Goal: Information Seeking & Learning: Learn about a topic

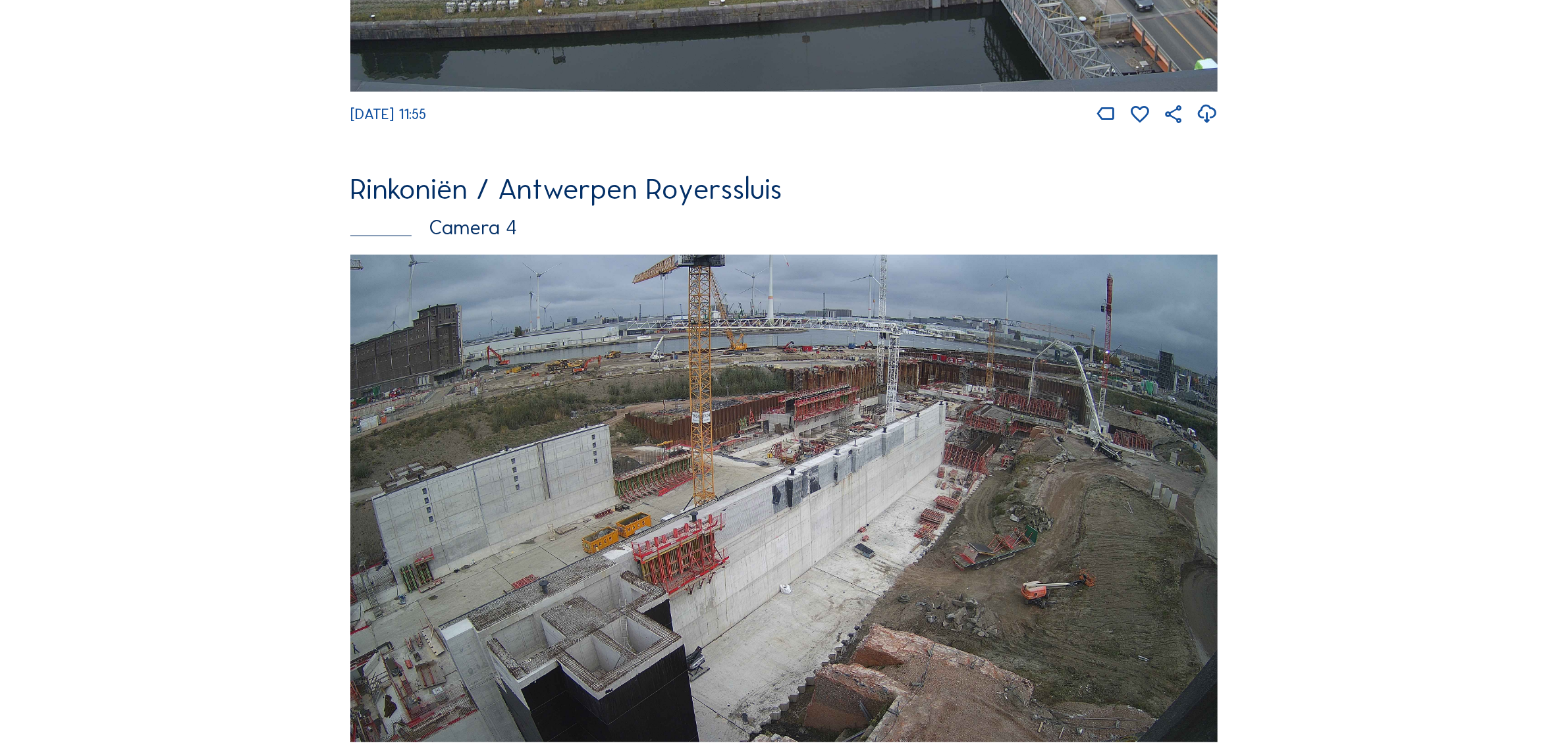
click at [1078, 493] on img at bounding box center [784, 498] width 867 height 488
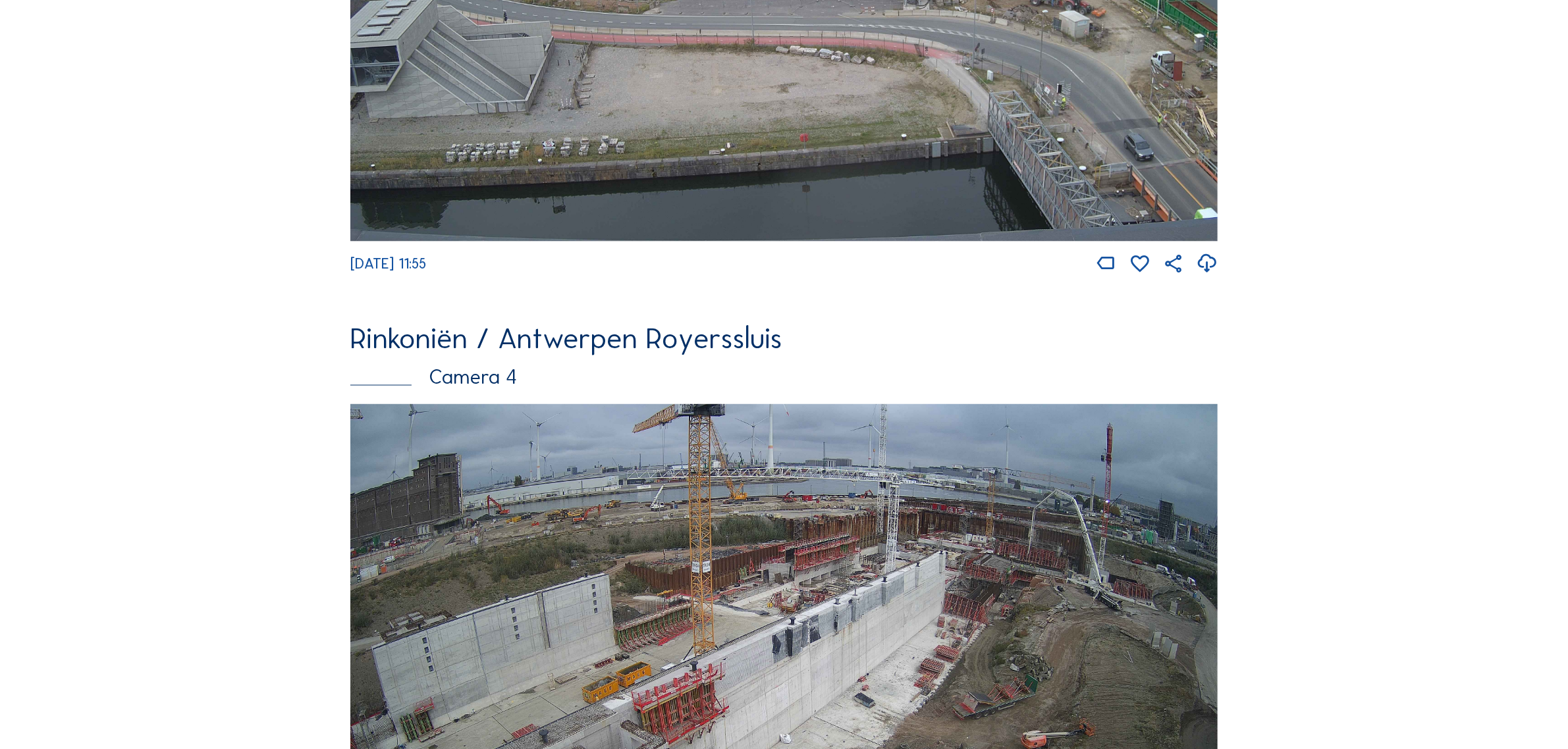
scroll to position [2139, 0]
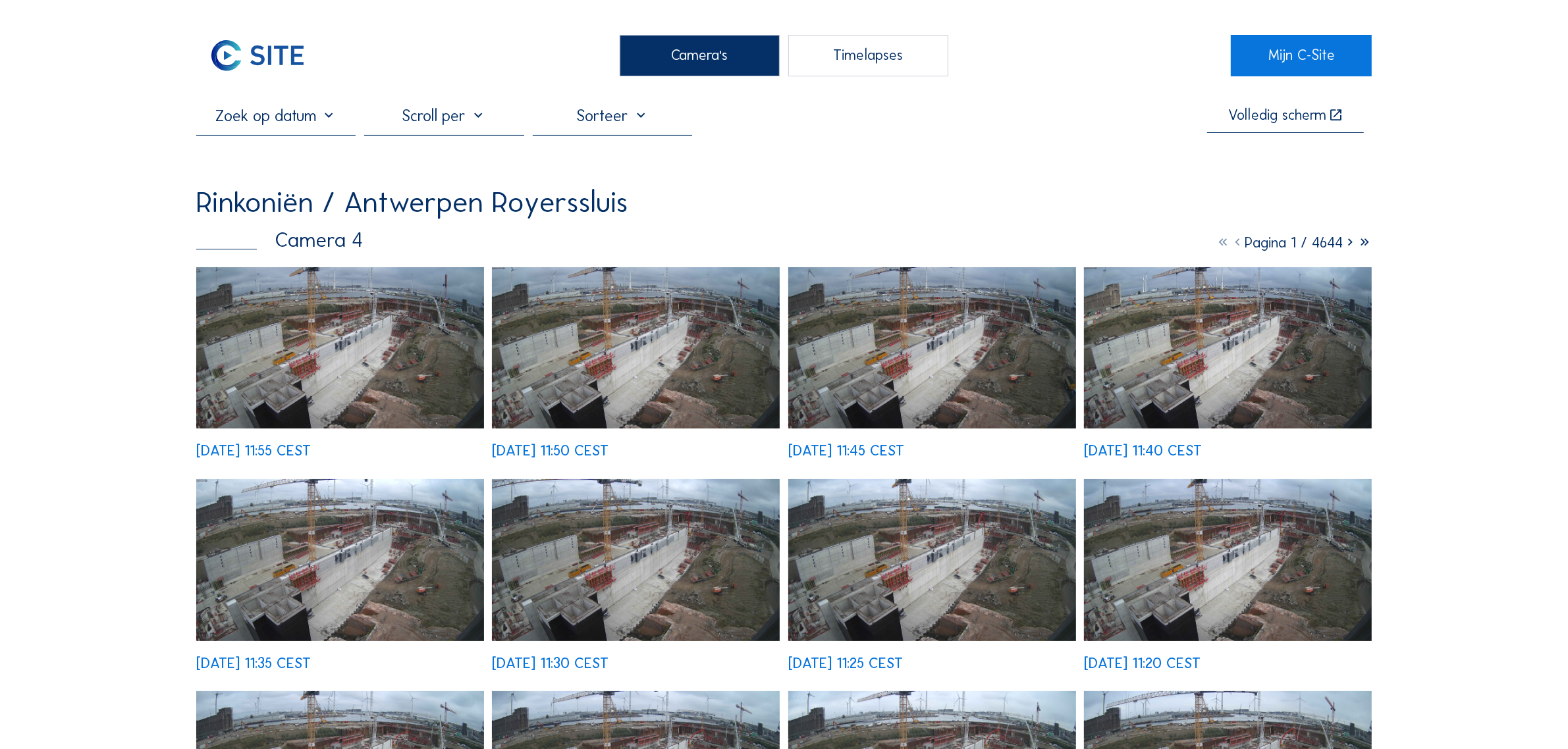
click at [351, 272] on img at bounding box center [340, 348] width 287 height 162
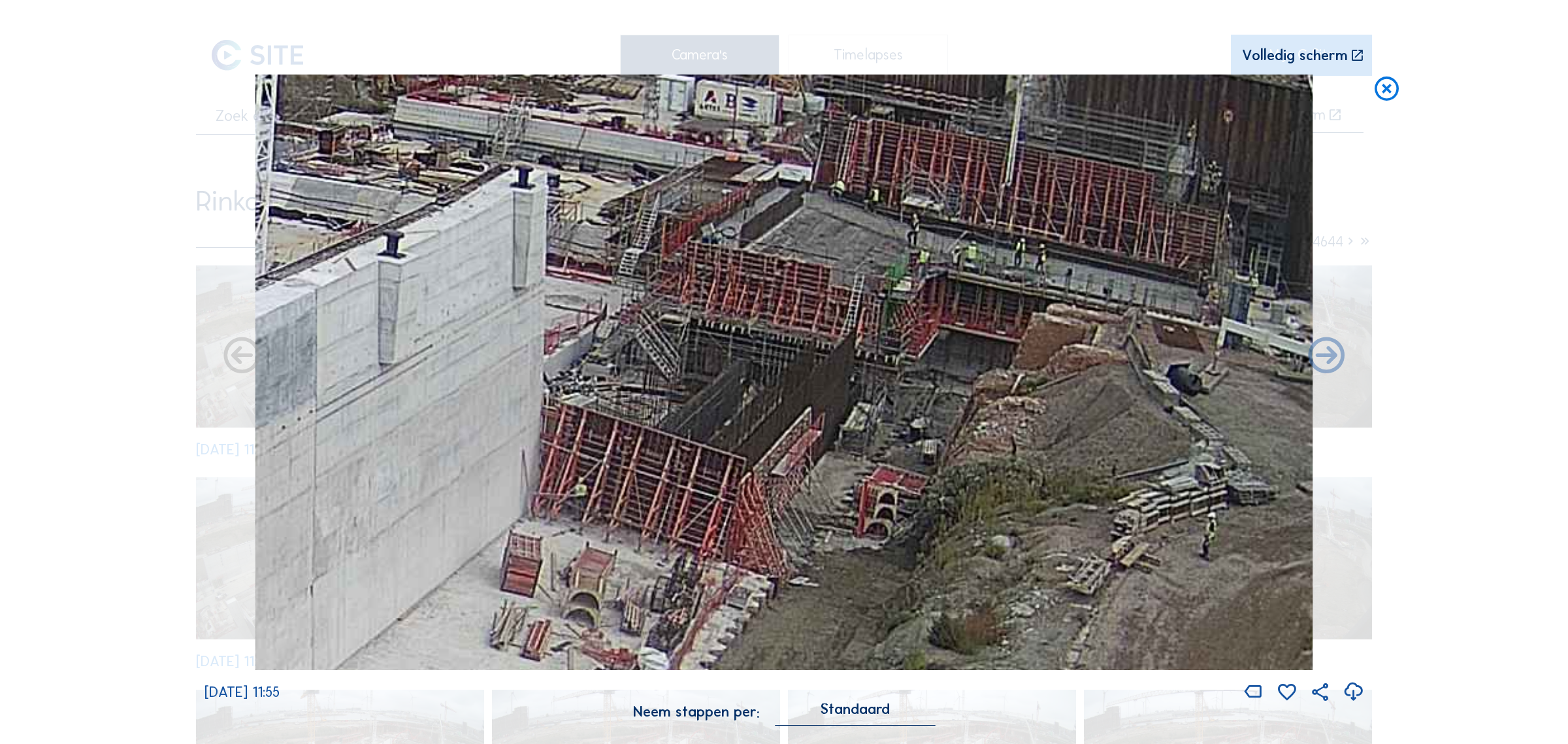
click at [1391, 101] on icon at bounding box center [1386, 90] width 29 height 30
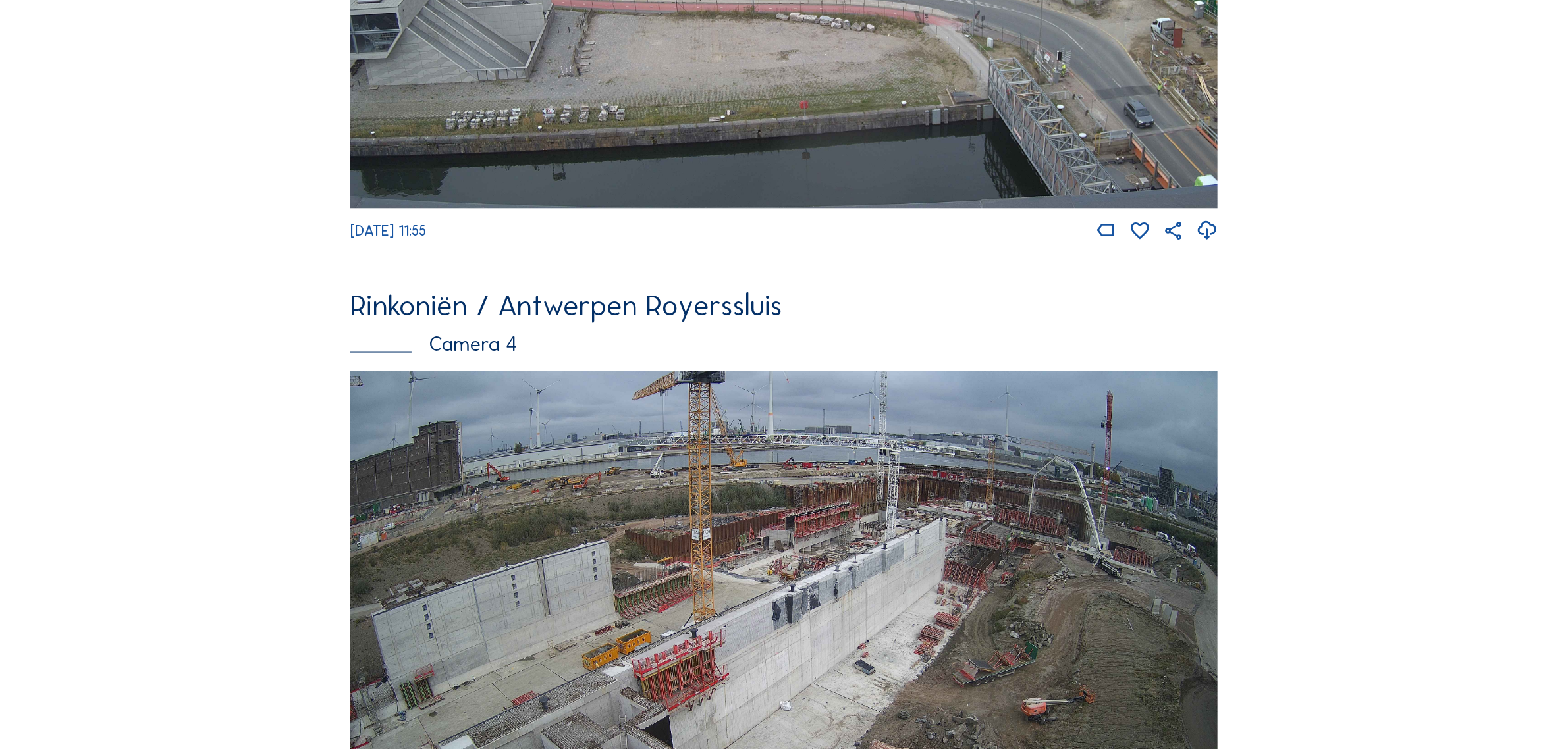
scroll to position [2314, 0]
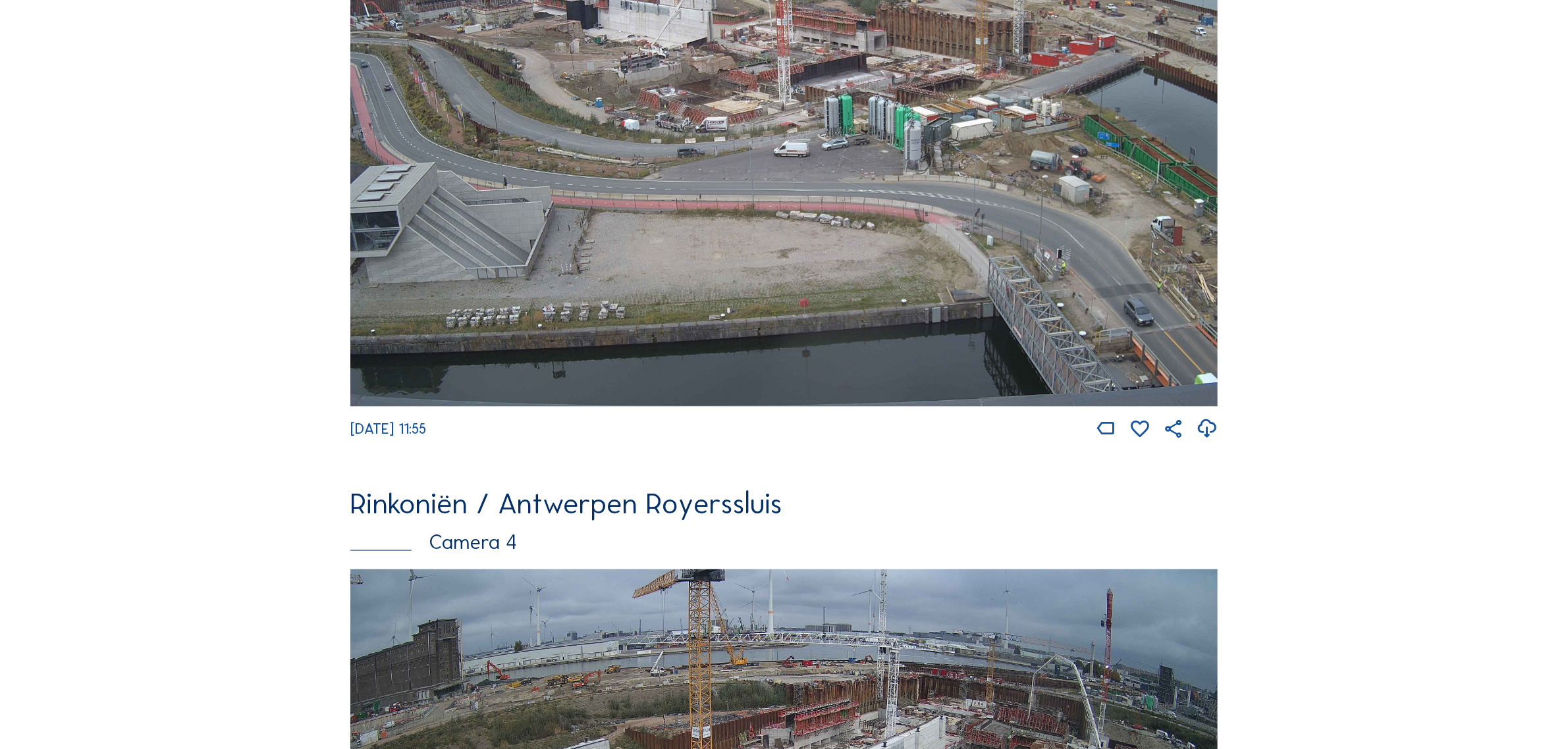
click at [737, 146] on img at bounding box center [784, 163] width 867 height 488
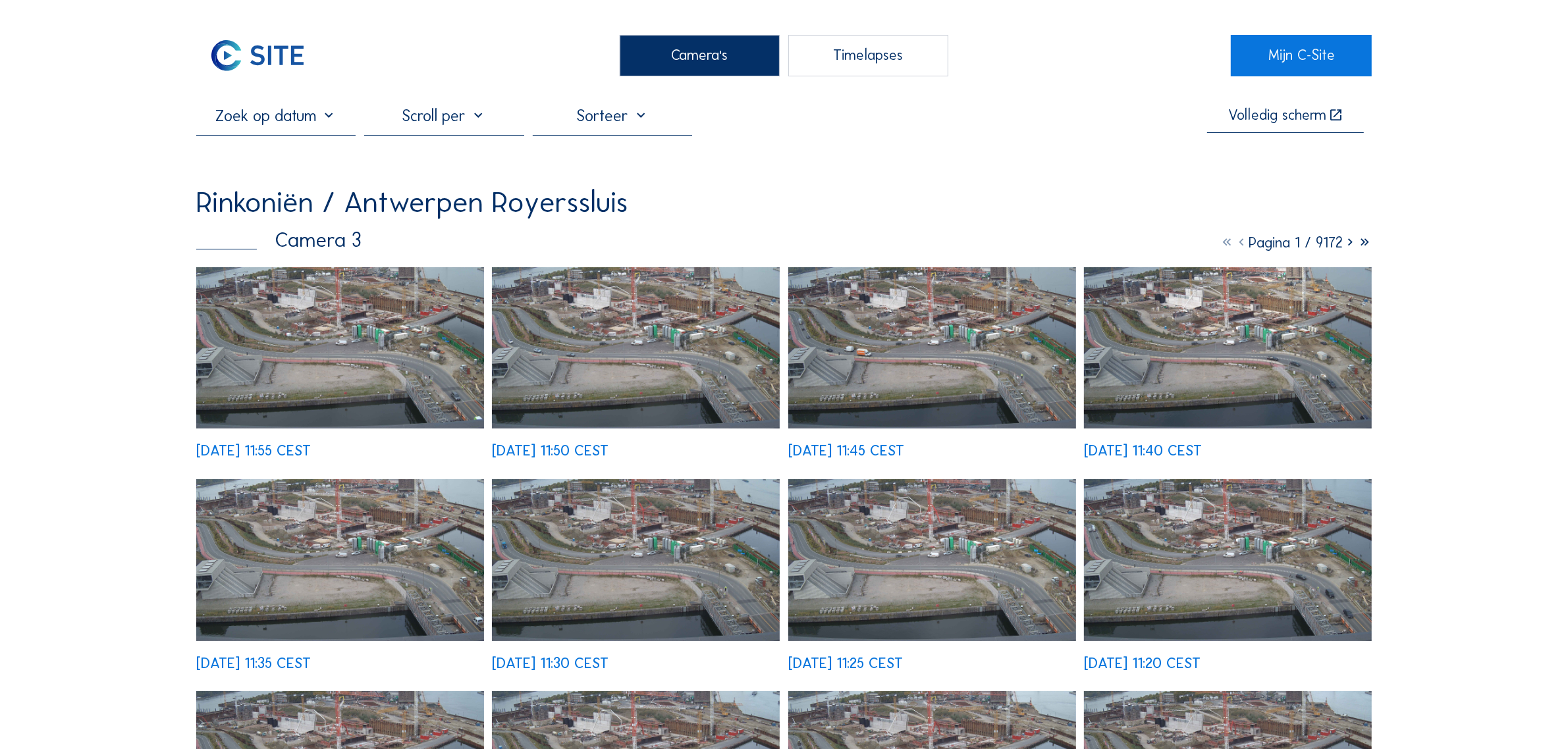
click at [323, 335] on img at bounding box center [340, 348] width 287 height 162
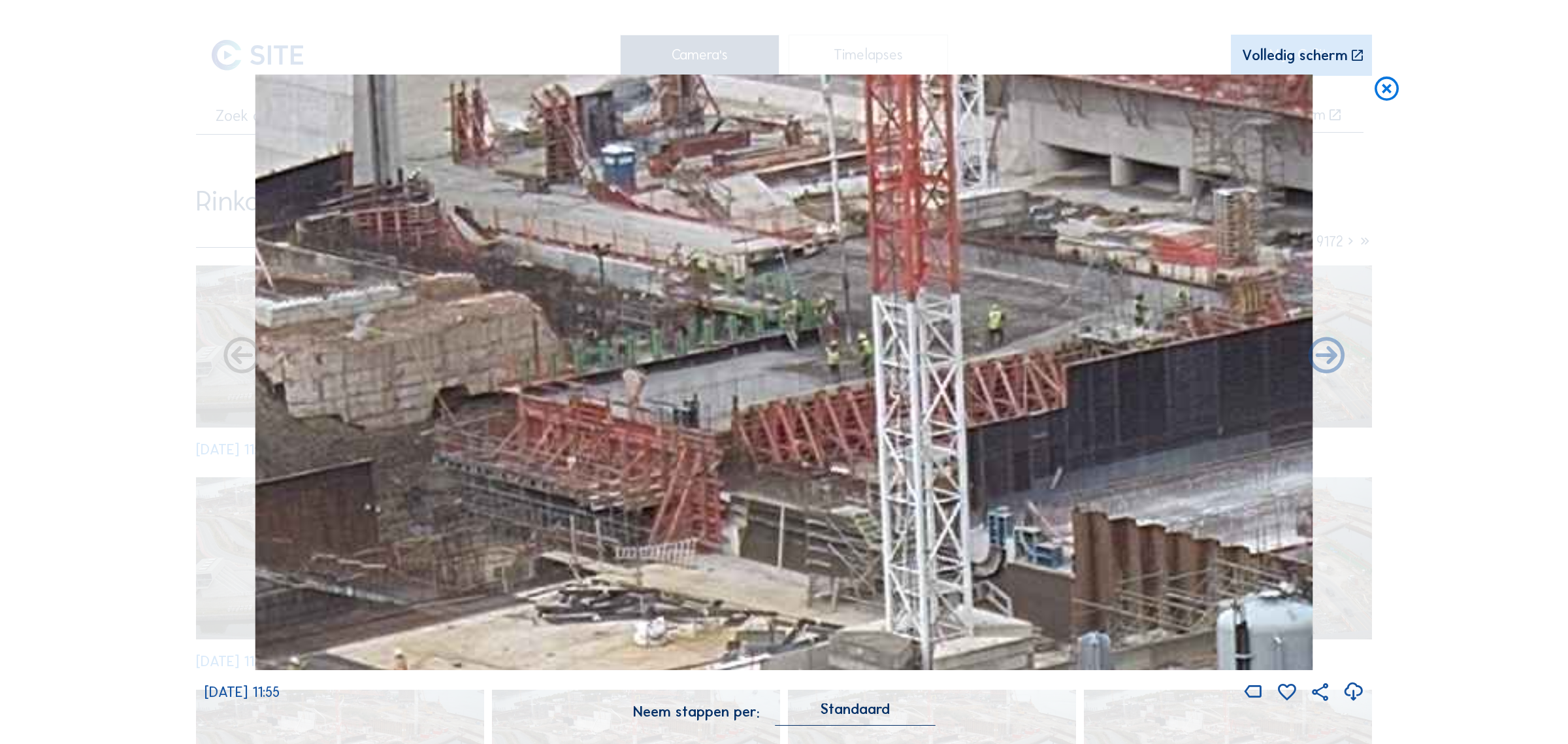
drag, startPoint x: 749, startPoint y: 305, endPoint x: 802, endPoint y: 374, distance: 87.0
click at [802, 374] on img at bounding box center [784, 372] width 1057 height 595
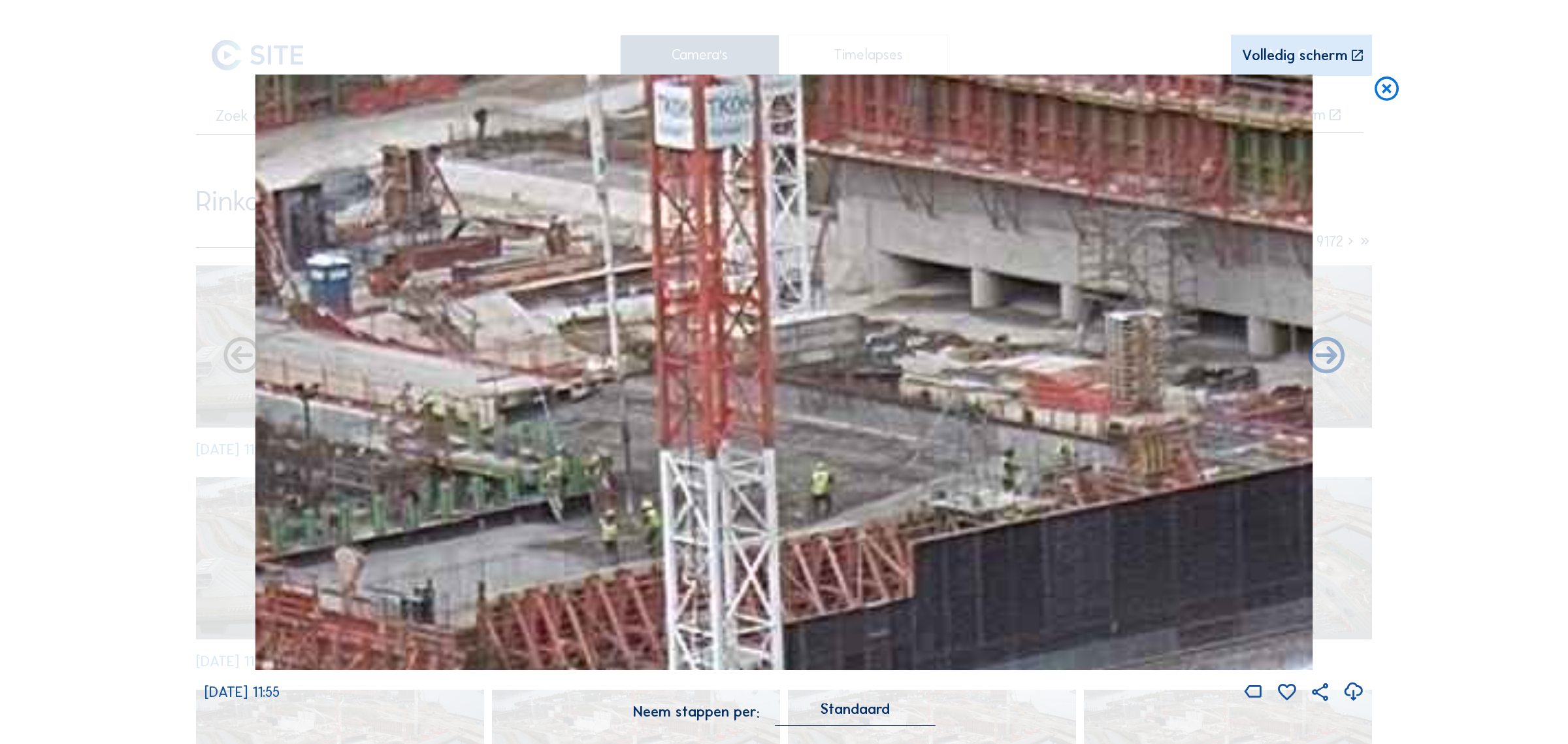
drag, startPoint x: 1091, startPoint y: 334, endPoint x: 946, endPoint y: 422, distance: 169.6
click at [946, 422] on img at bounding box center [784, 372] width 1057 height 595
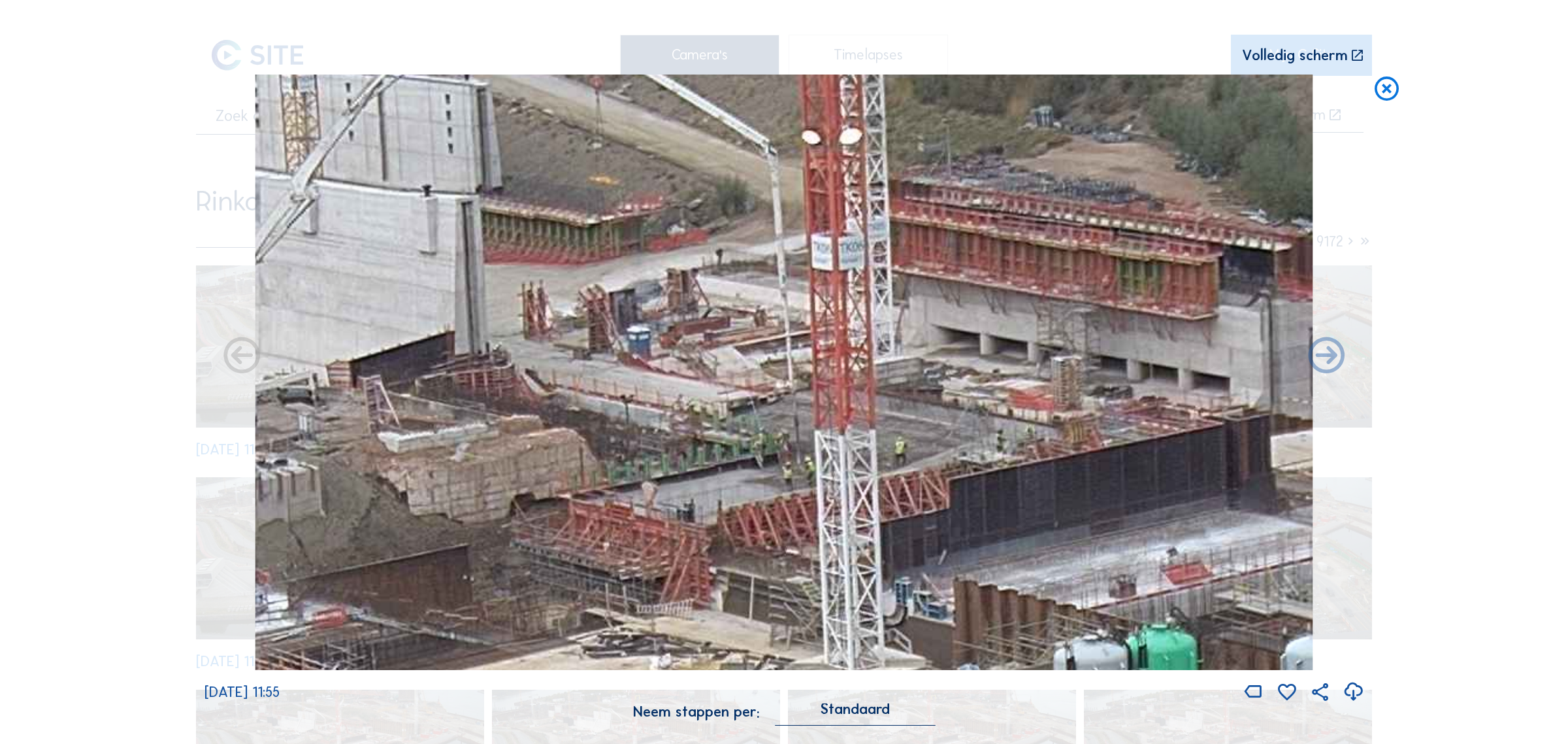
drag, startPoint x: 1154, startPoint y: 414, endPoint x: 1077, endPoint y: 433, distance: 79.3
click at [1080, 432] on img at bounding box center [784, 372] width 1057 height 595
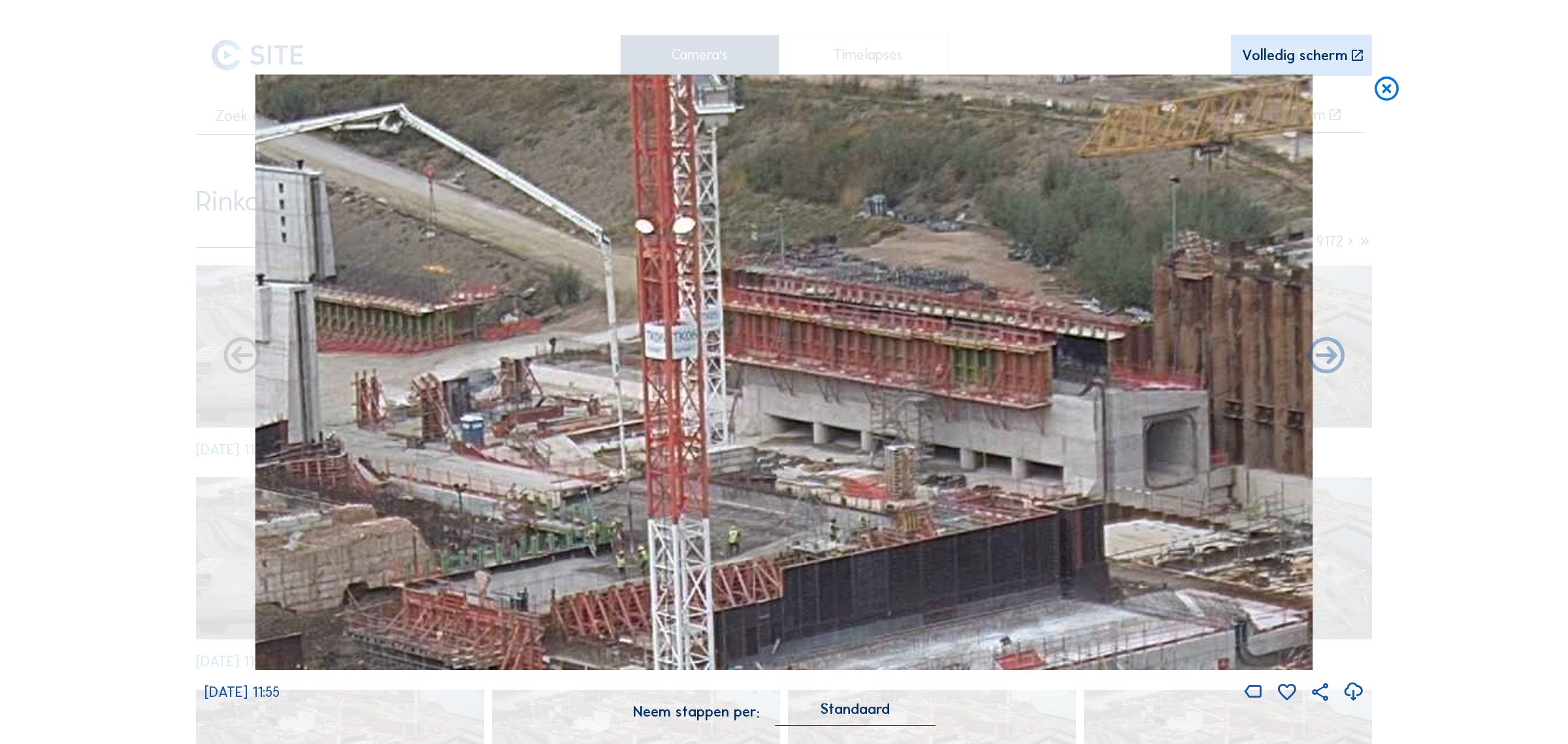
drag, startPoint x: 1077, startPoint y: 433, endPoint x: 984, endPoint y: 506, distance: 118.2
click at [984, 506] on img at bounding box center [784, 372] width 1057 height 595
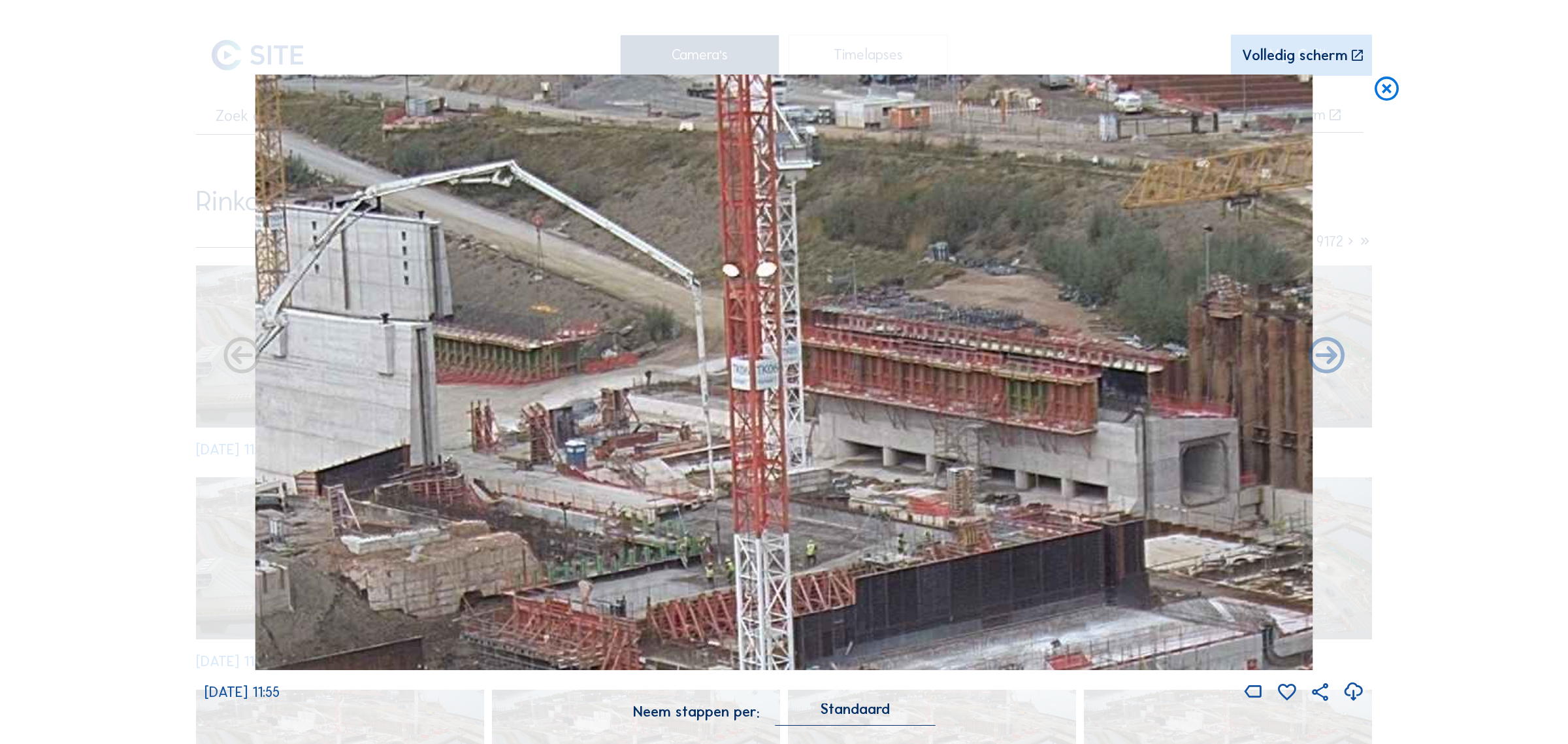
drag, startPoint x: 777, startPoint y: 517, endPoint x: 834, endPoint y: 550, distance: 65.9
click at [834, 550] on img at bounding box center [784, 372] width 1057 height 595
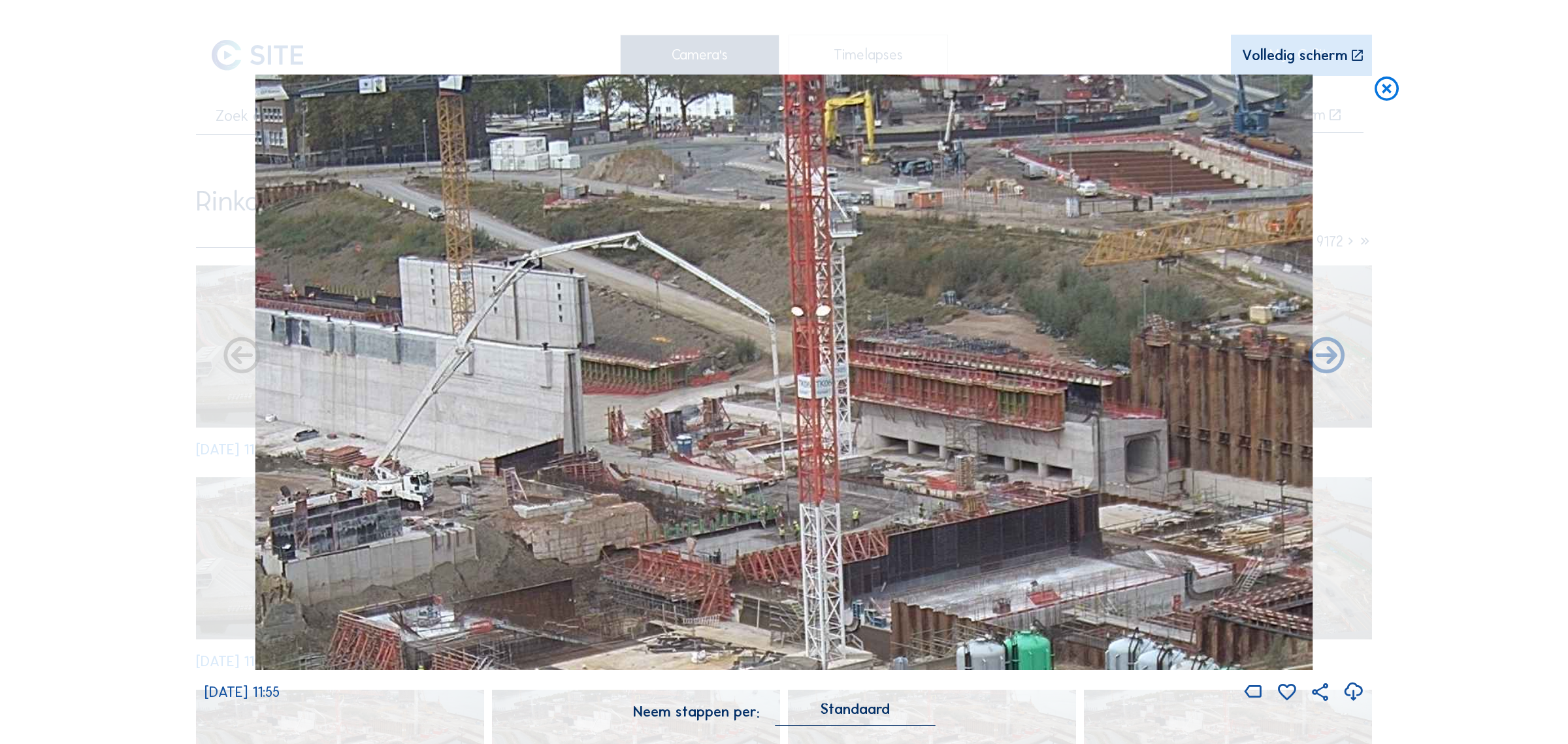
drag, startPoint x: 859, startPoint y: 546, endPoint x: 892, endPoint y: 511, distance: 48.1
click at [892, 511] on img at bounding box center [784, 372] width 1057 height 595
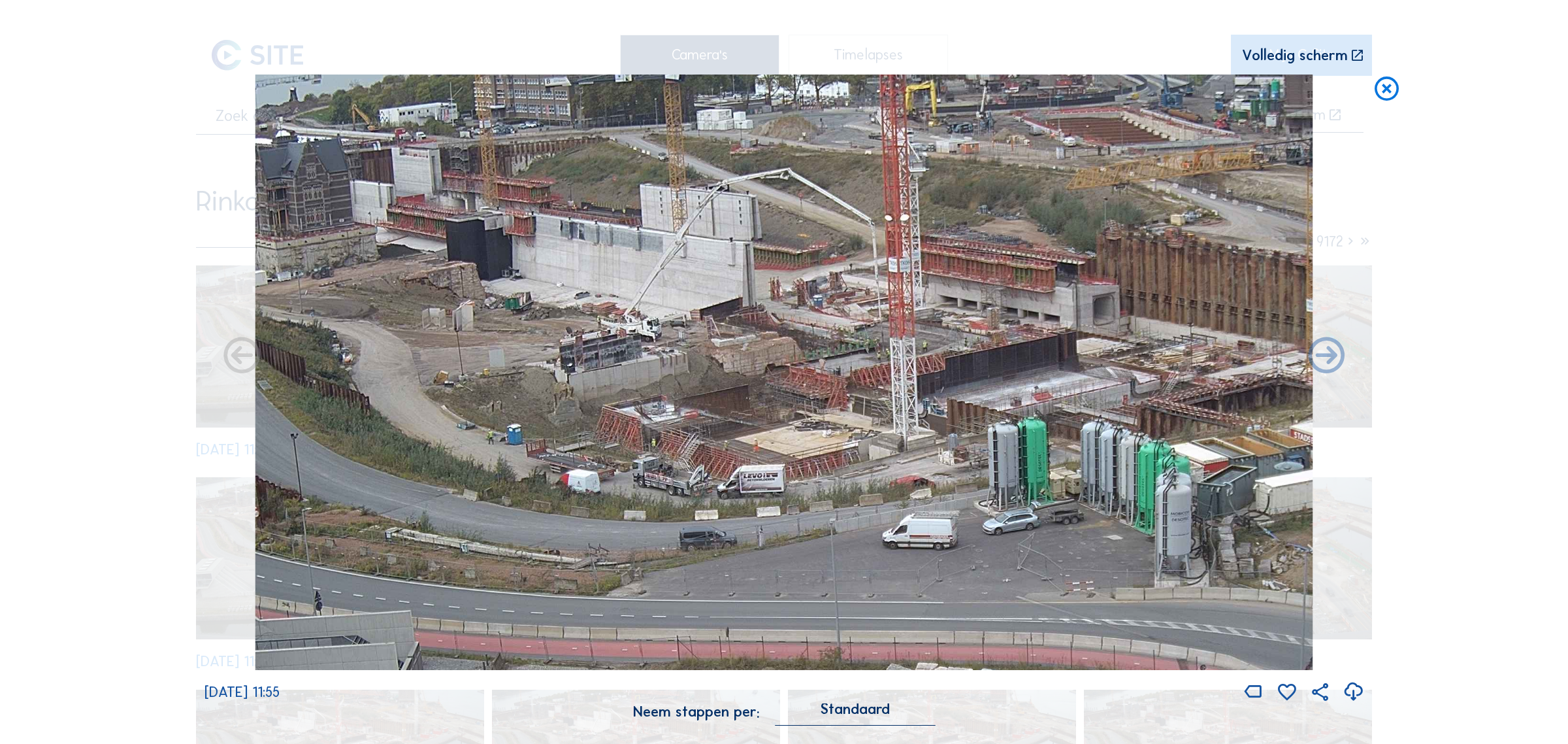
drag, startPoint x: 781, startPoint y: 314, endPoint x: 830, endPoint y: 331, distance: 51.9
click at [830, 331] on img at bounding box center [784, 372] width 1057 height 595
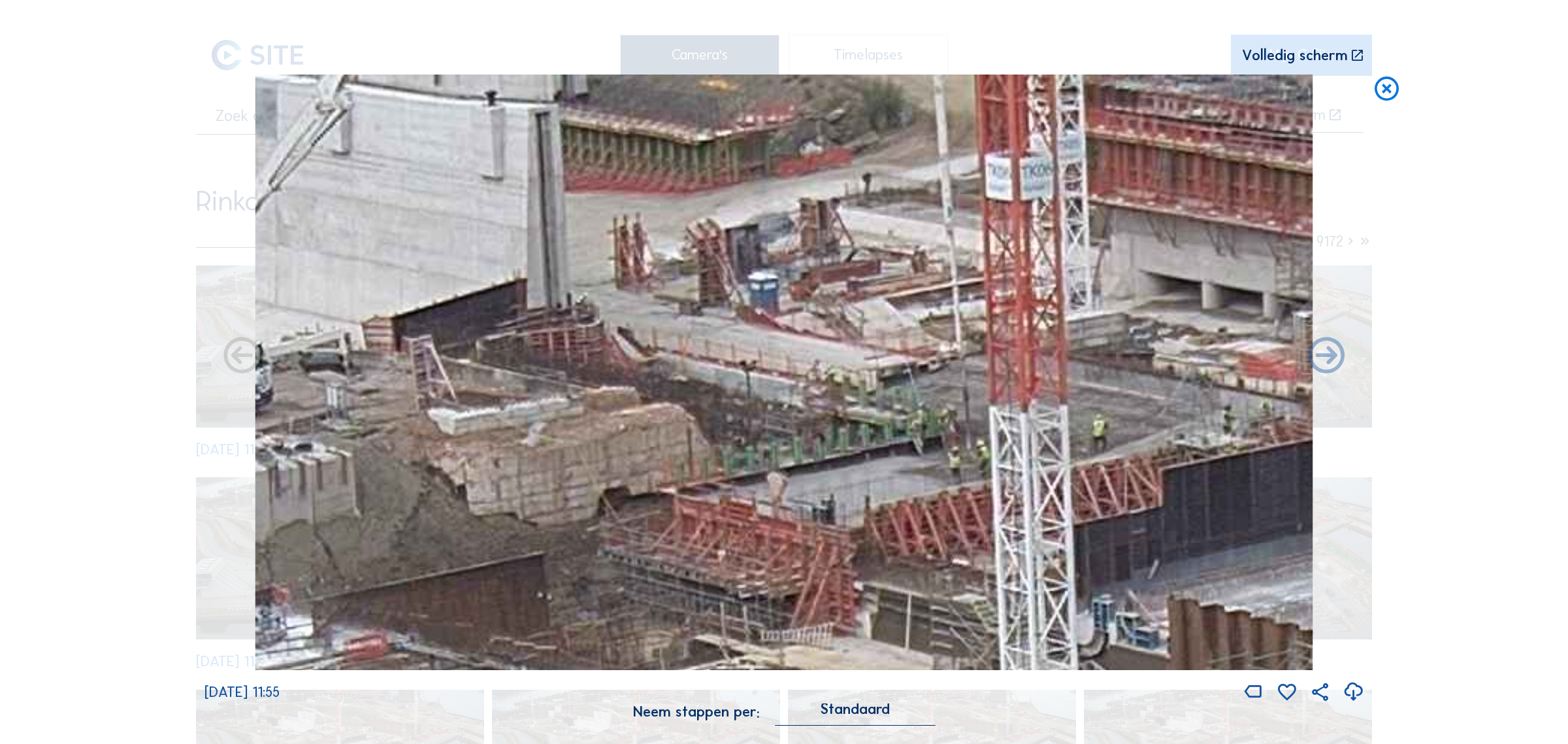
click at [1391, 99] on icon at bounding box center [1386, 90] width 29 height 30
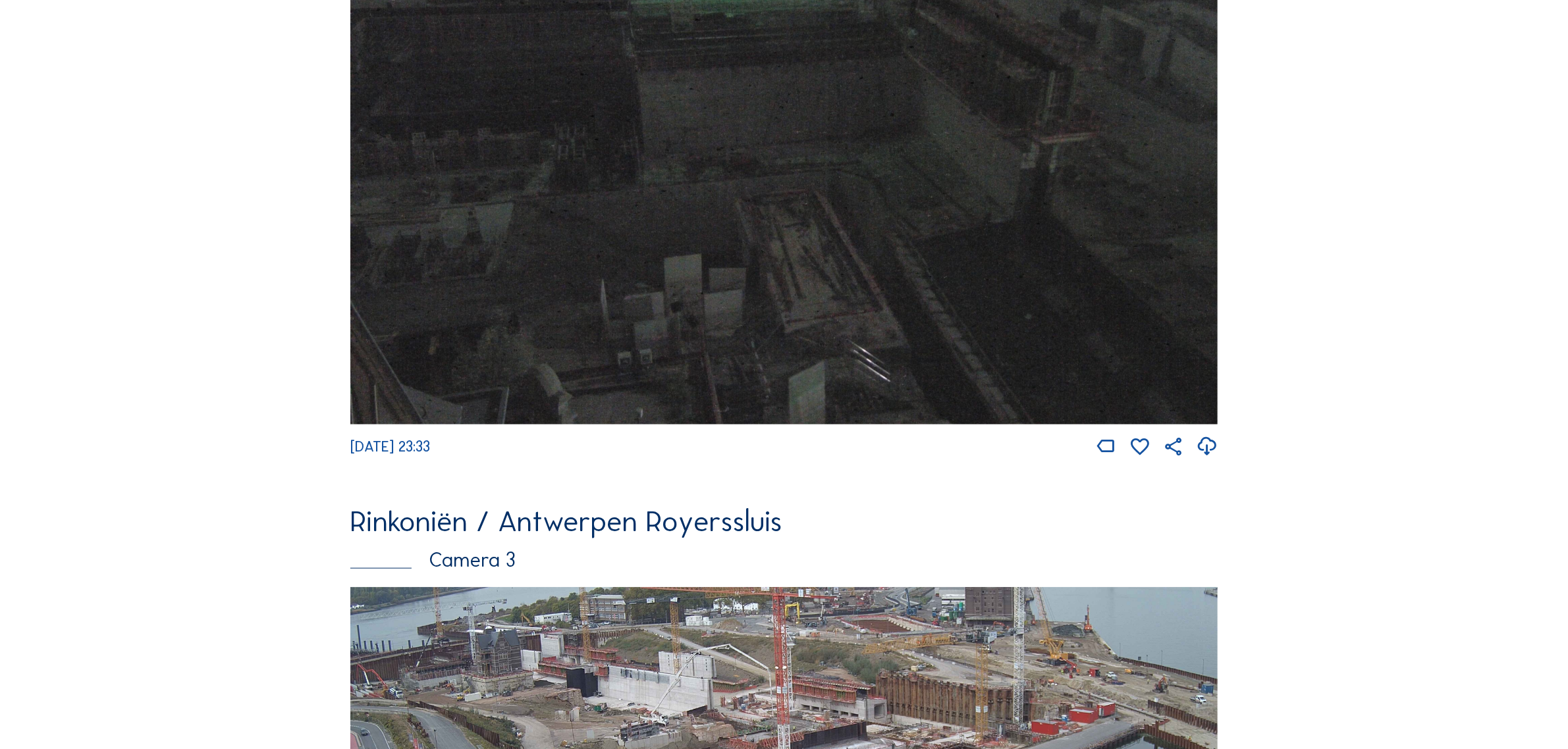
scroll to position [2138, 0]
